Goal: Task Accomplishment & Management: Complete application form

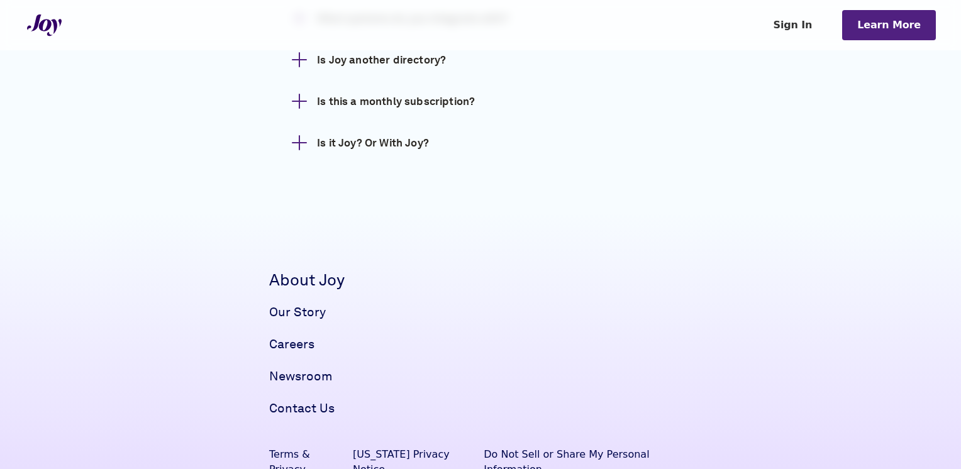
scroll to position [1887, 0]
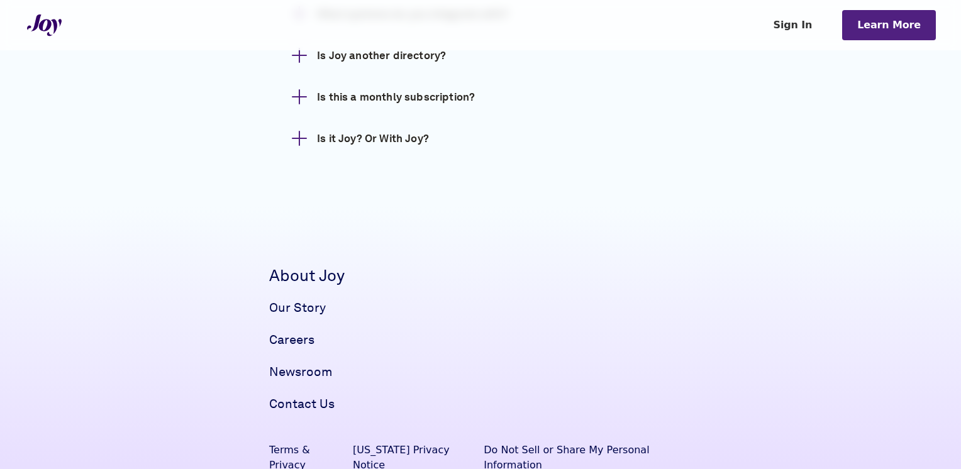
click at [407, 89] on h3 "Is this a monthly subscription?" at bounding box center [396, 97] width 158 height 16
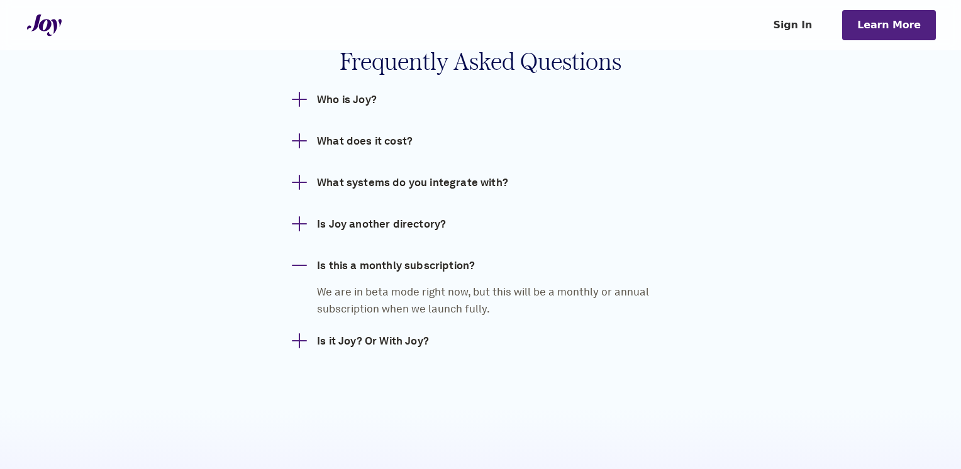
scroll to position [1698, 0]
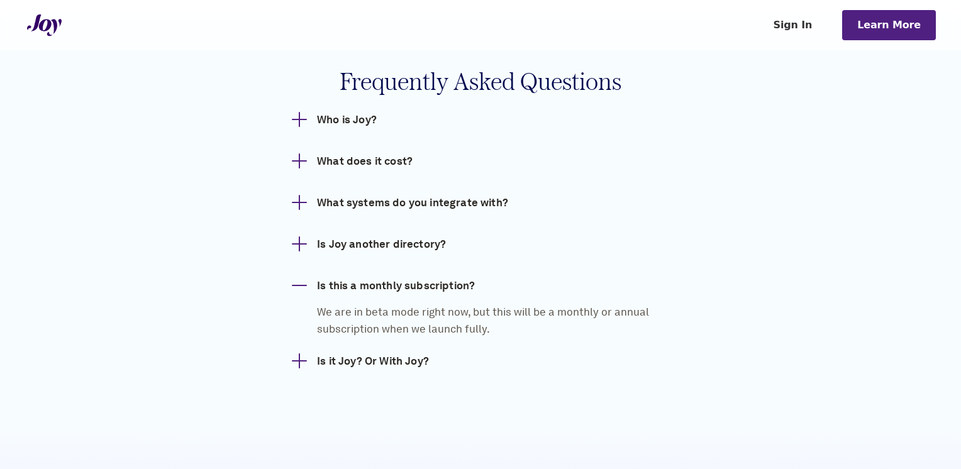
click at [377, 236] on h3 "Is Joy another directory?" at bounding box center [381, 244] width 129 height 16
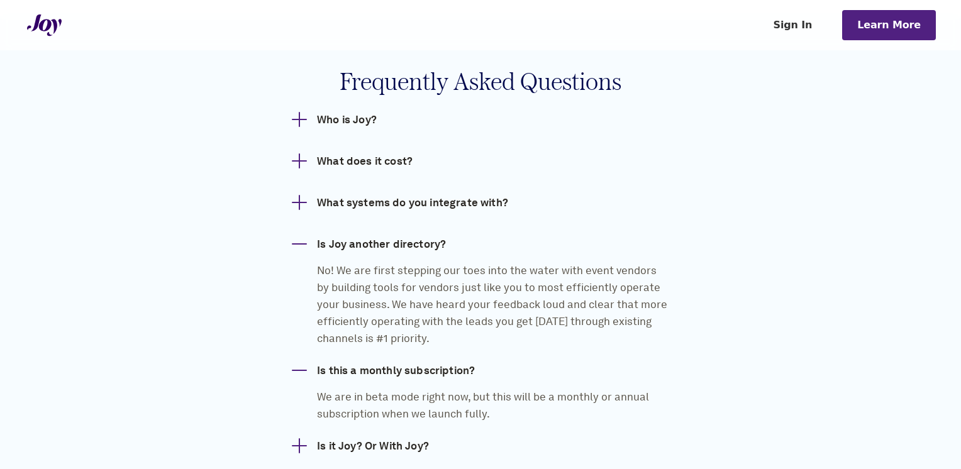
click at [350, 153] on h3 "What does it cost?" at bounding box center [365, 161] width 96 height 16
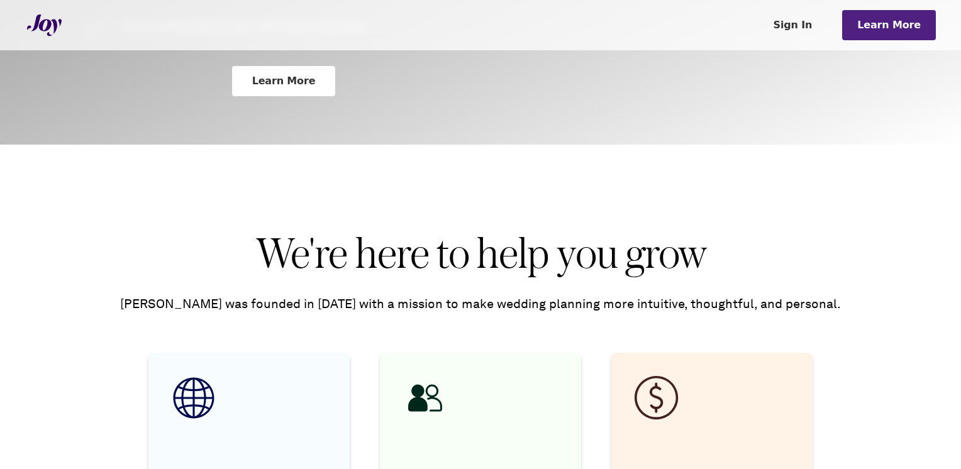
scroll to position [295, 0]
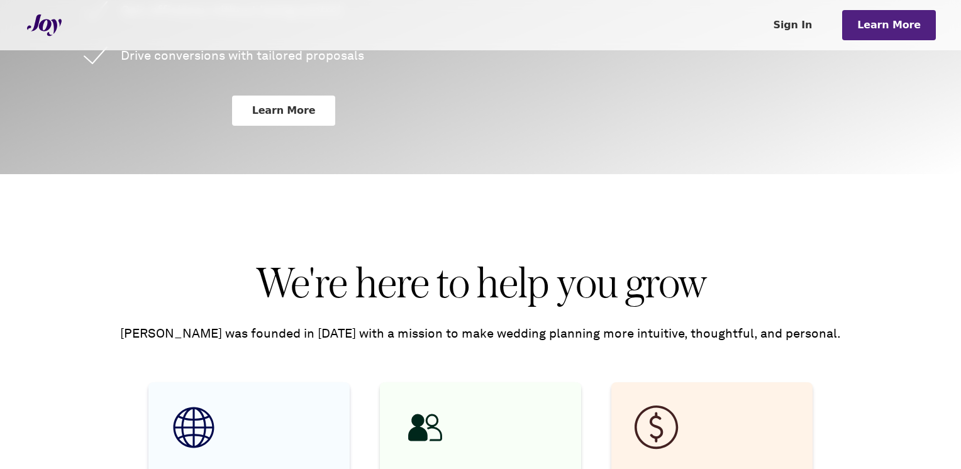
click at [803, 28] on link "Sign In" at bounding box center [793, 25] width 69 height 30
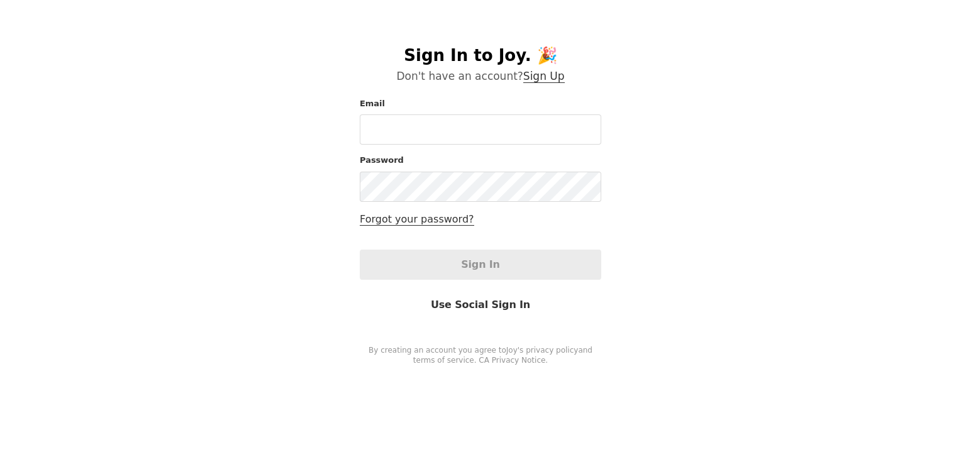
click at [545, 73] on link "Sign Up" at bounding box center [544, 76] width 42 height 13
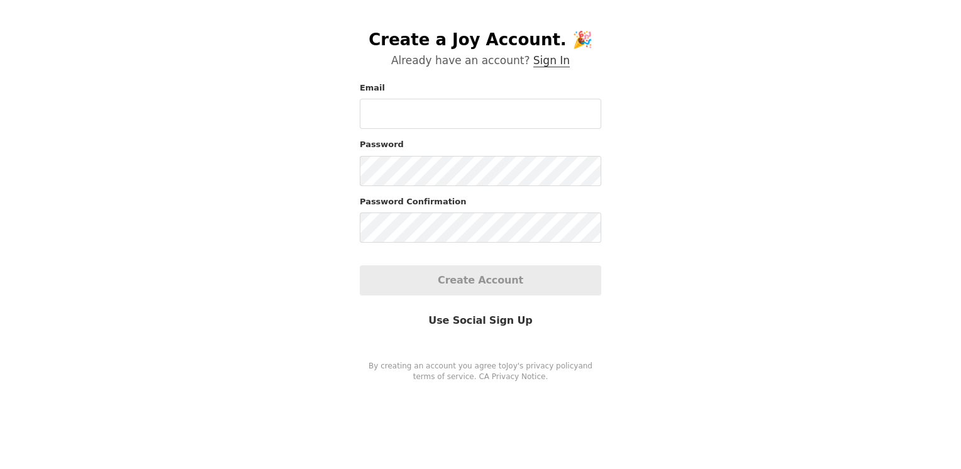
click at [514, 109] on input "Email" at bounding box center [481, 114] width 242 height 30
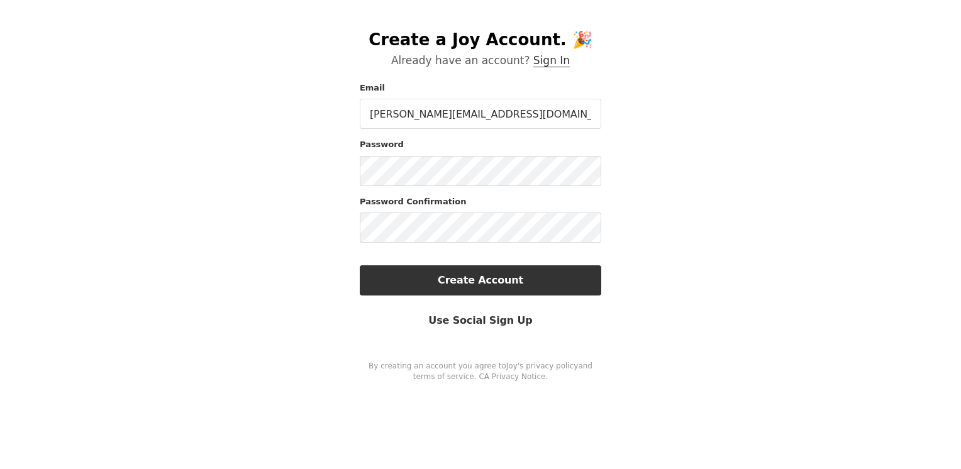
type input "[PERSON_NAME][EMAIL_ADDRESS][DOMAIN_NAME]"
click at [567, 287] on button "Create Account" at bounding box center [481, 280] width 242 height 30
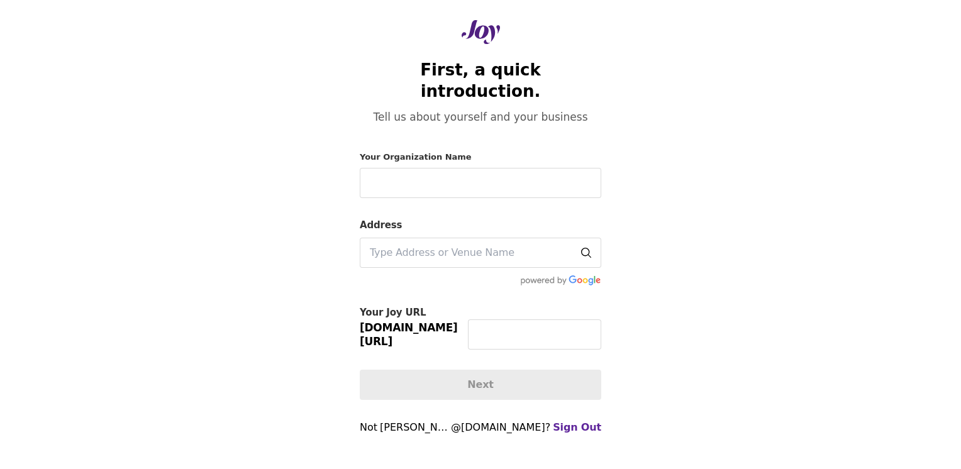
click at [481, 168] on input "Your Organization Name" at bounding box center [481, 183] width 242 height 30
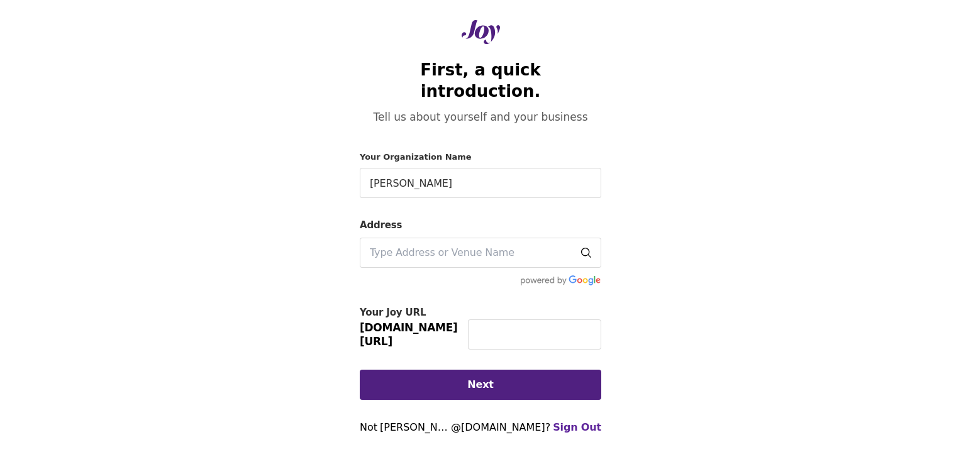
type input "Amy Niver Photography"
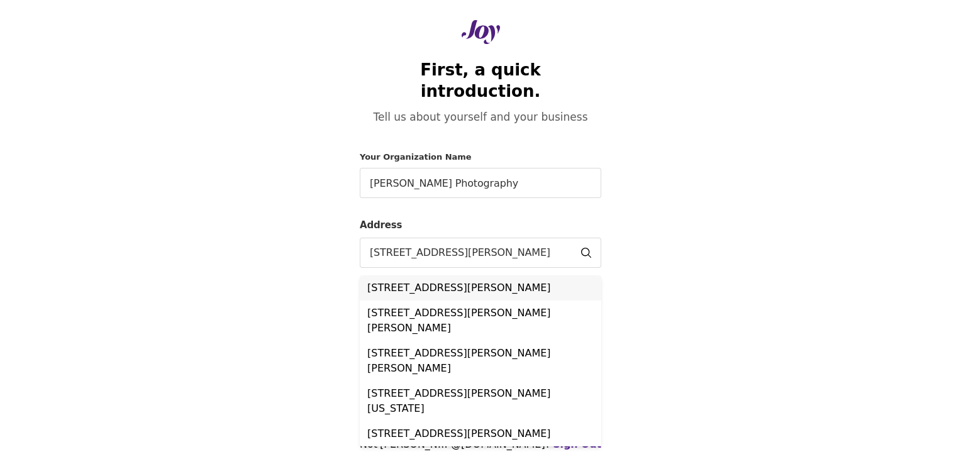
click at [477, 275] on li "10547 Dugas Drive, San Antonio, TX, USA" at bounding box center [481, 287] width 242 height 25
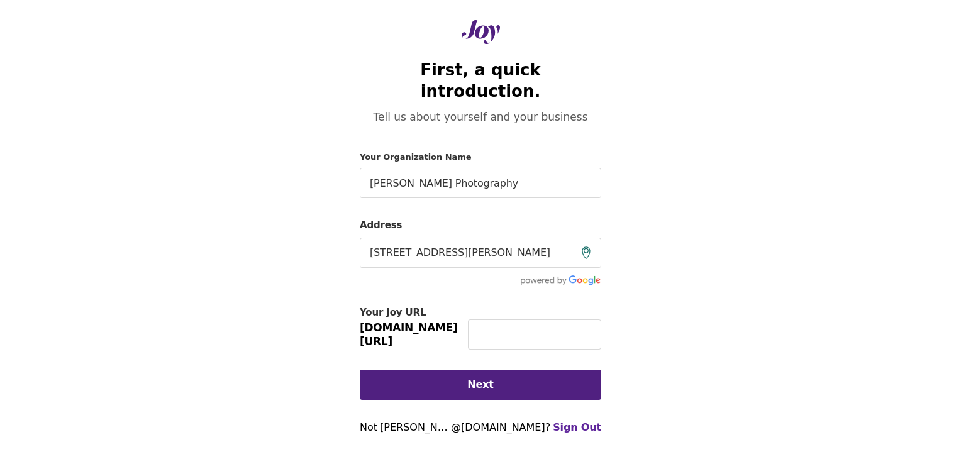
type input "10547 Dugas Drive, San Antonio, TX, USA"
drag, startPoint x: 493, startPoint y: 288, endPoint x: 482, endPoint y: 311, distance: 25.0
click at [491, 306] on div "Your Joy URL withjoy.com/biz/" at bounding box center [481, 328] width 242 height 45
click at [482, 320] on input "text" at bounding box center [534, 335] width 133 height 30
type input "amyniverphoto"
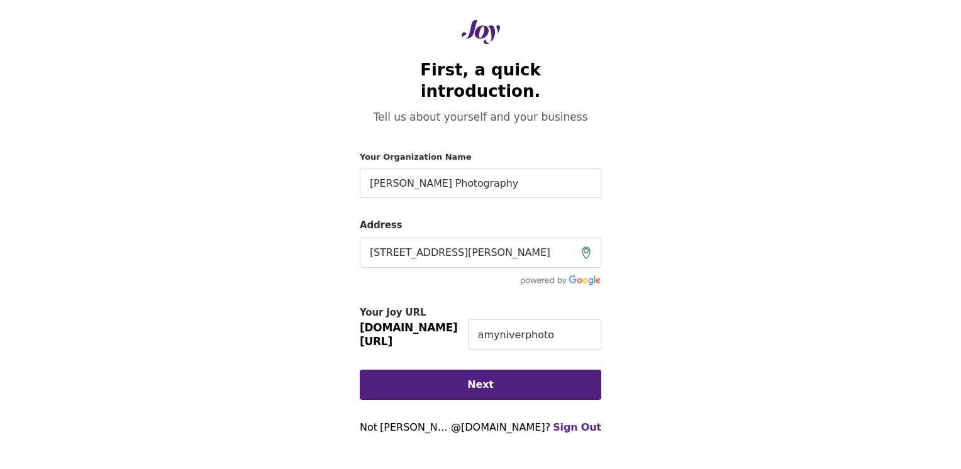
click at [502, 370] on button "Next" at bounding box center [481, 385] width 242 height 30
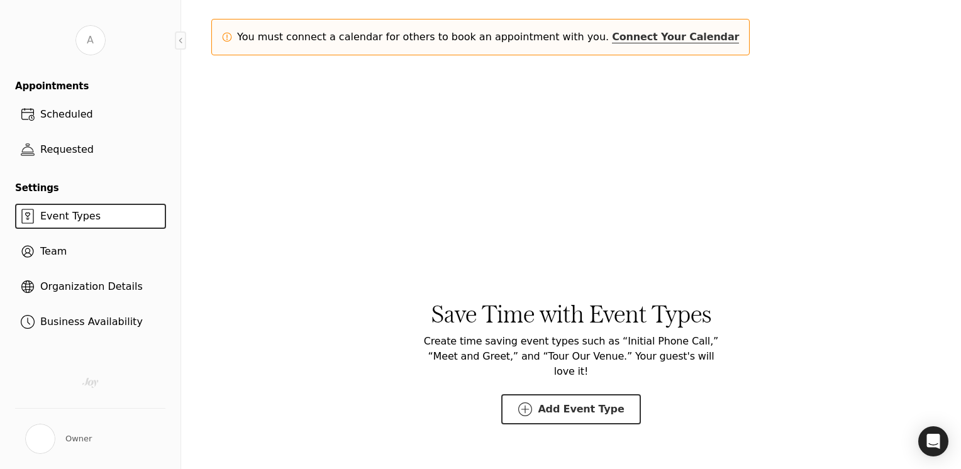
scroll to position [145, 0]
